Goal: Navigation & Orientation: Find specific page/section

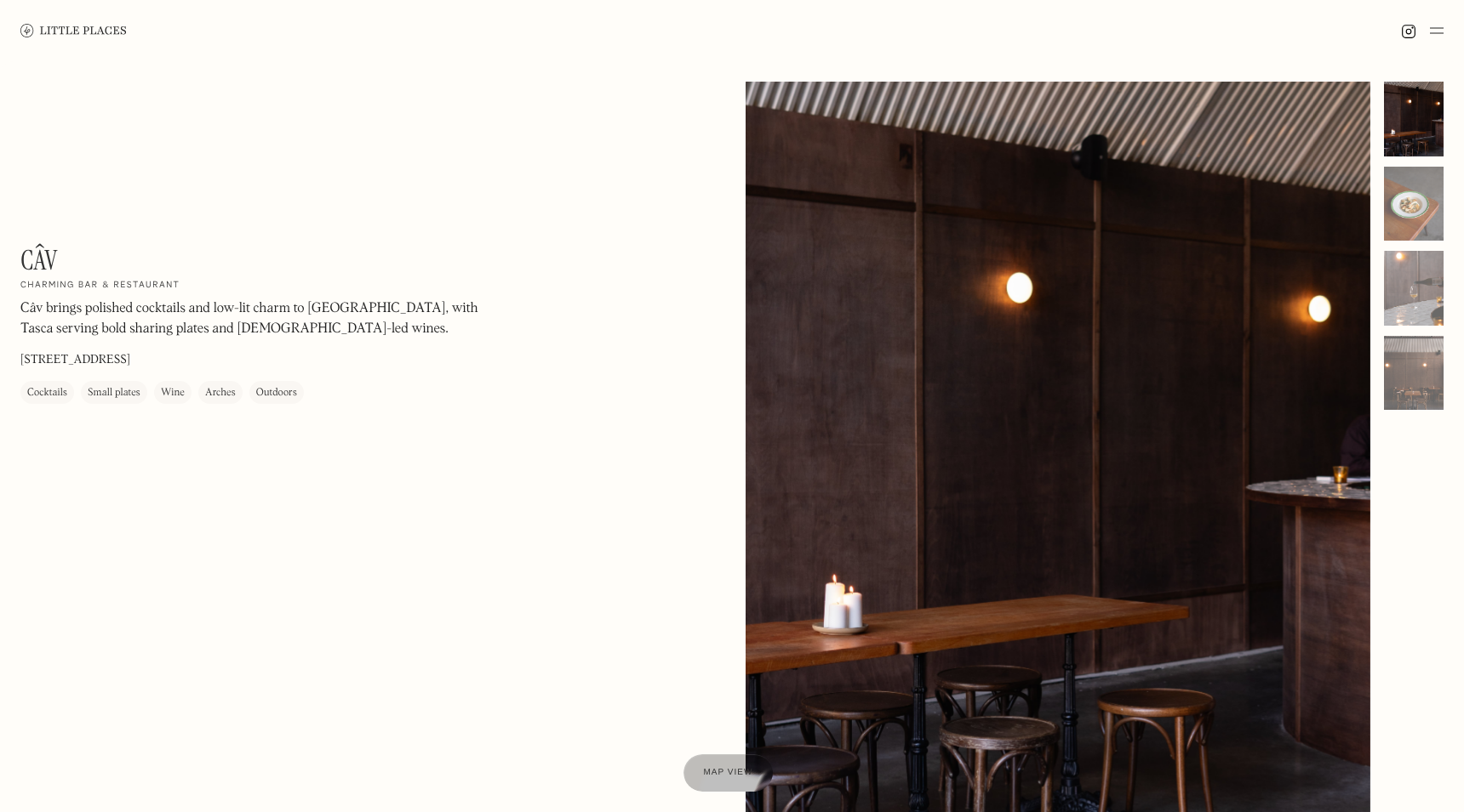
click at [57, 37] on img at bounding box center [73, 30] width 106 height 13
click at [51, 33] on img at bounding box center [73, 30] width 106 height 13
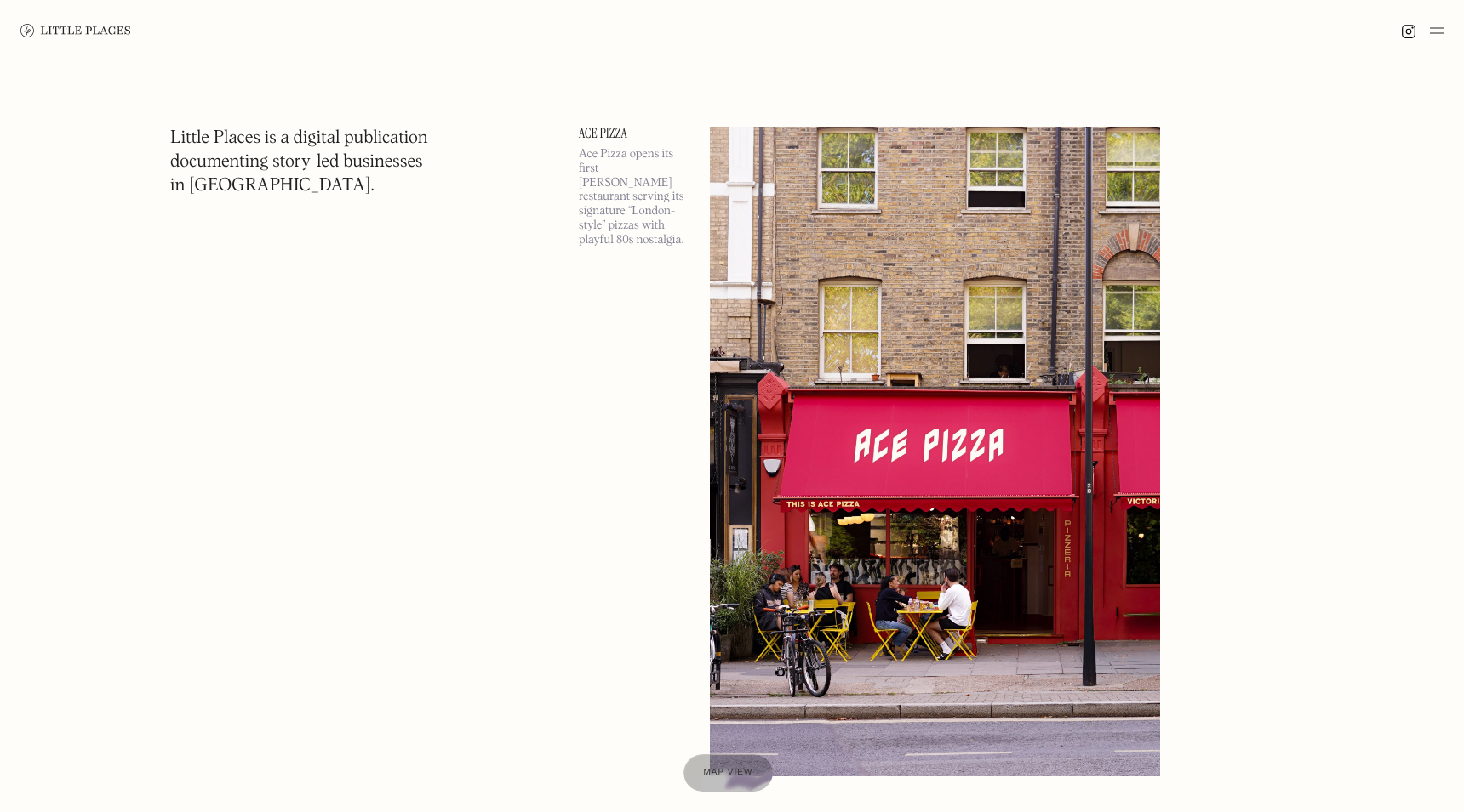
scroll to position [214, 0]
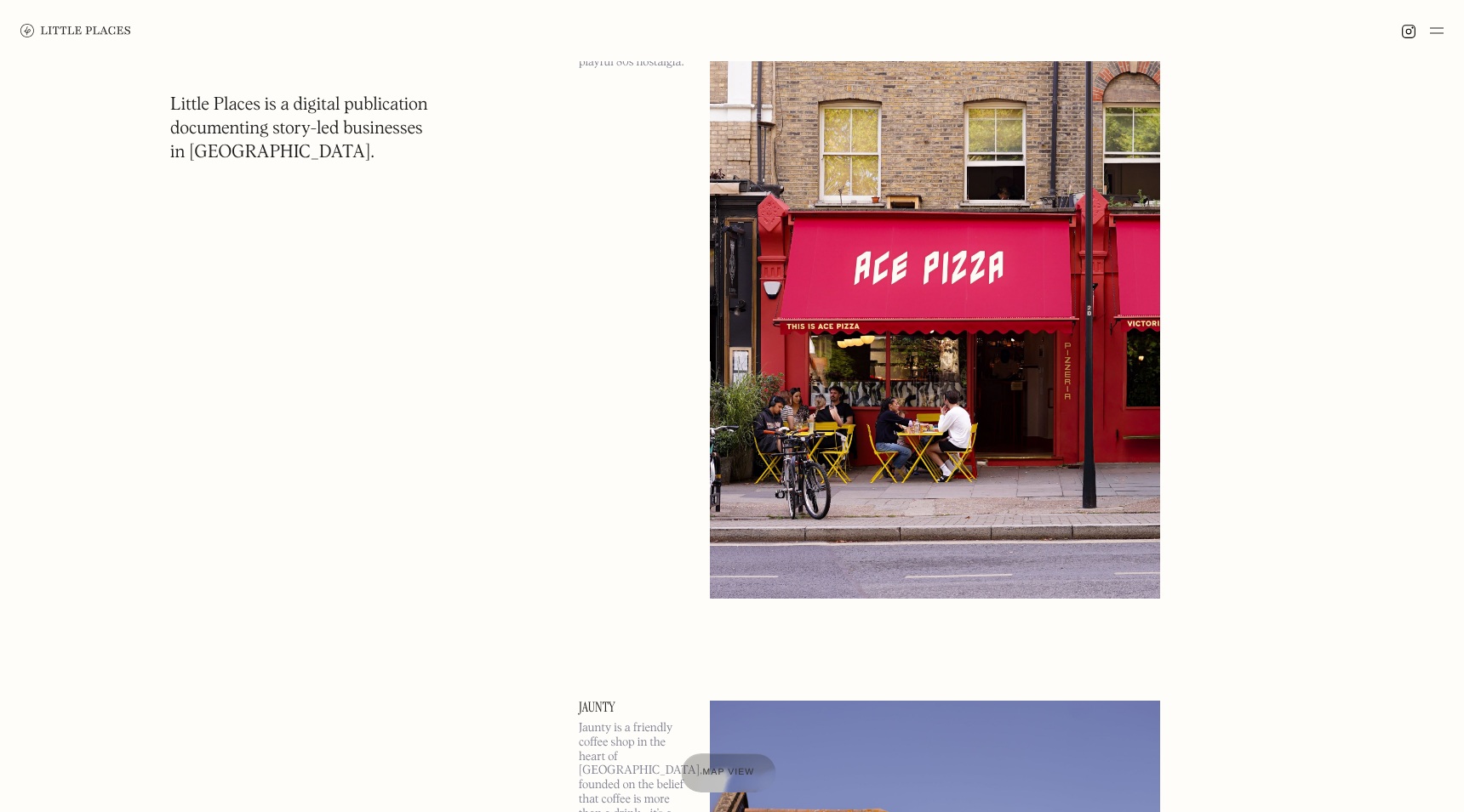
click at [738, 767] on div "Map view" at bounding box center [728, 773] width 52 height 18
